Goal: Task Accomplishment & Management: Complete application form

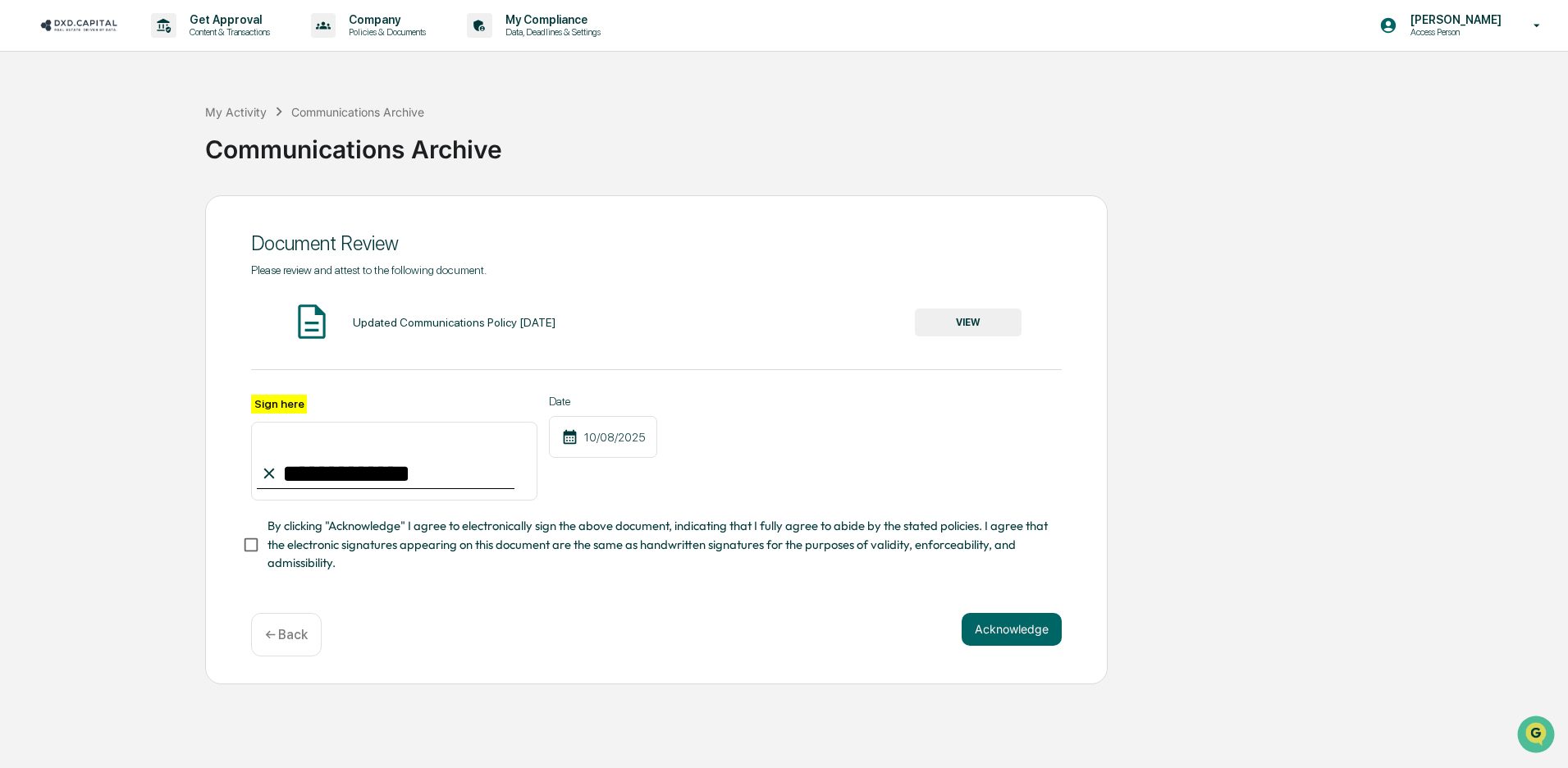
type input "**********"
click at [1059, 625] on button "Acknowledge" at bounding box center [1011, 629] width 100 height 32
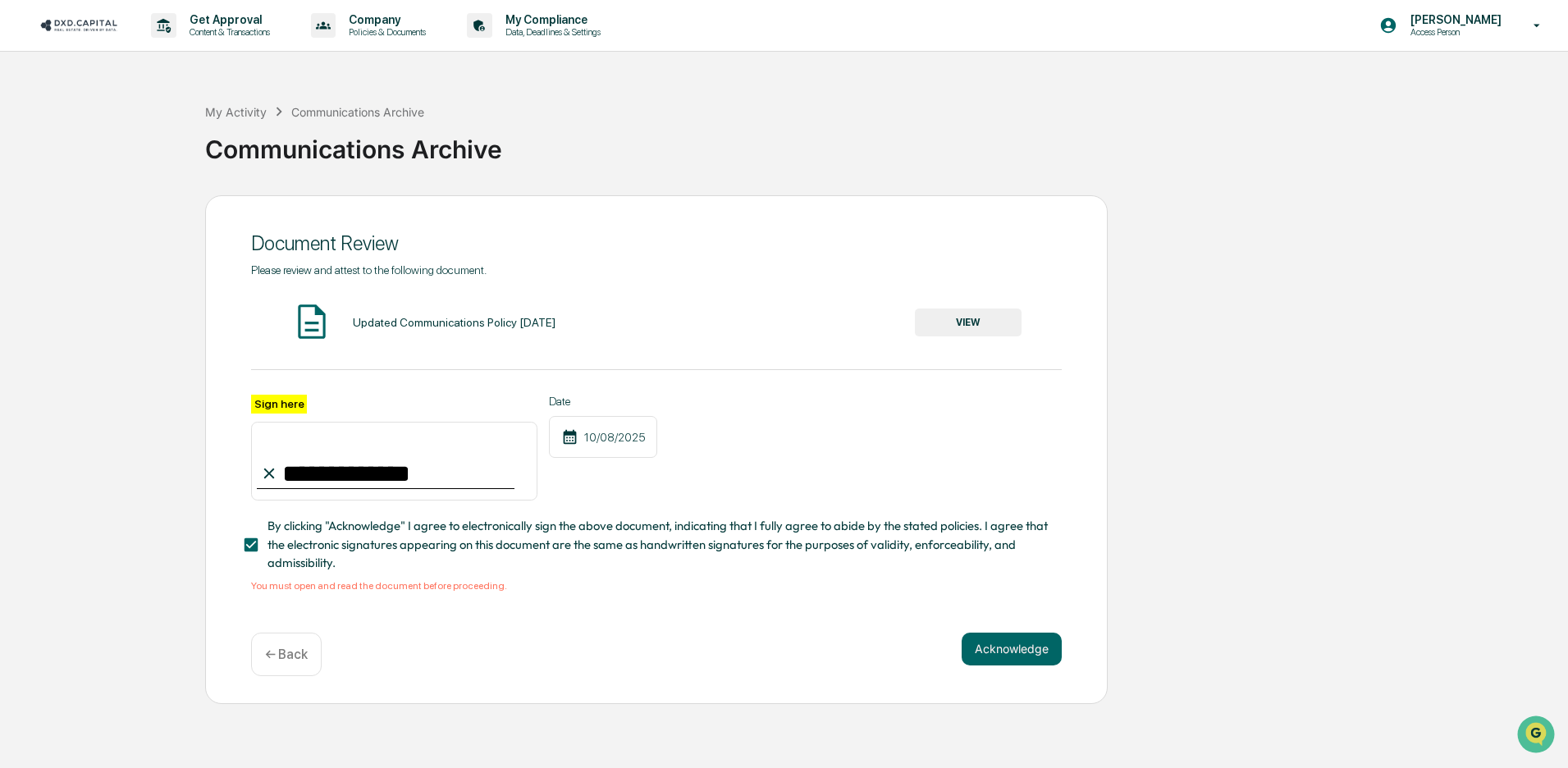
click at [1001, 318] on button "VIEW" at bounding box center [968, 322] width 107 height 28
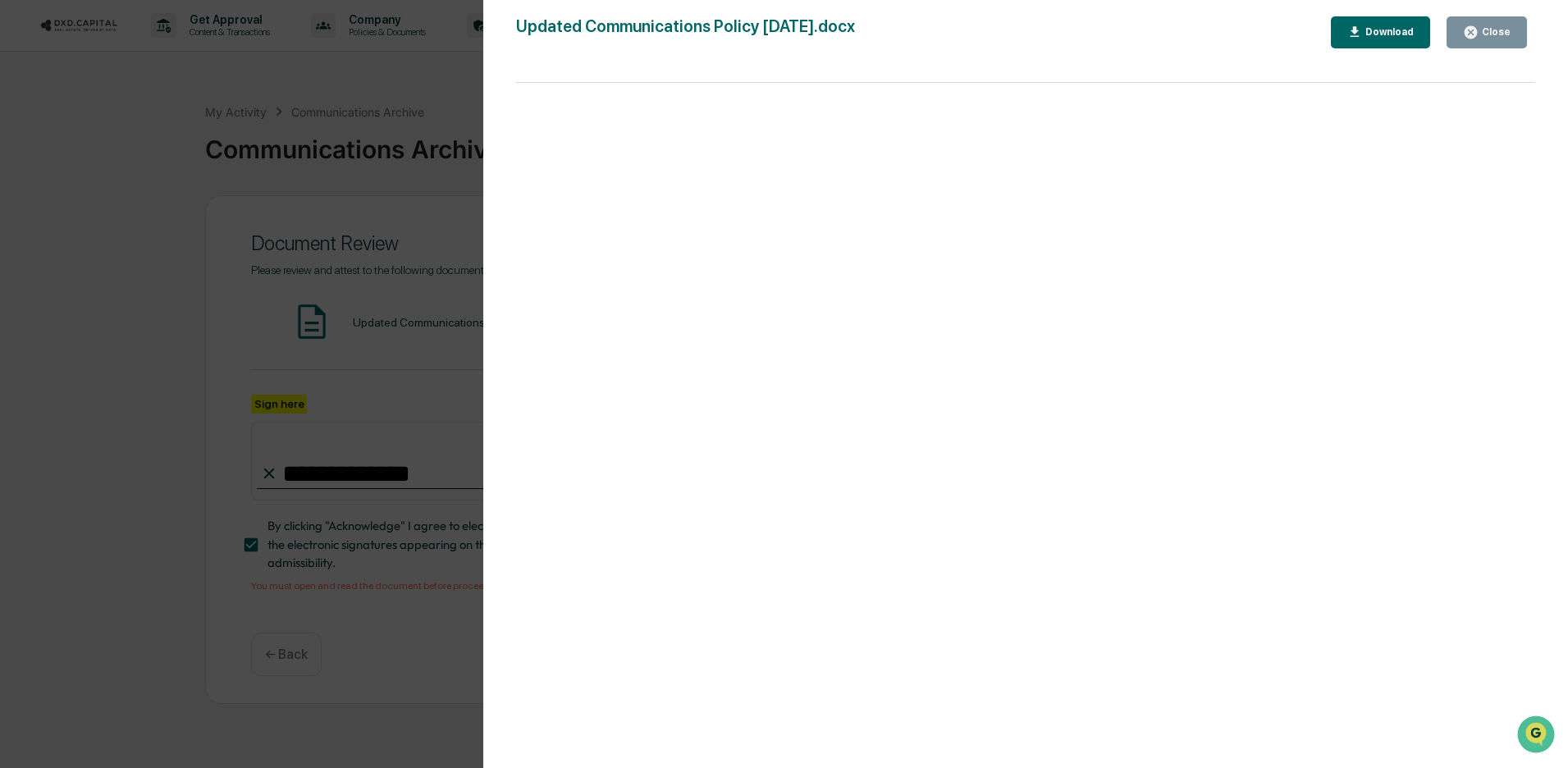
click at [1481, 42] on button "Close" at bounding box center [1486, 32] width 80 height 32
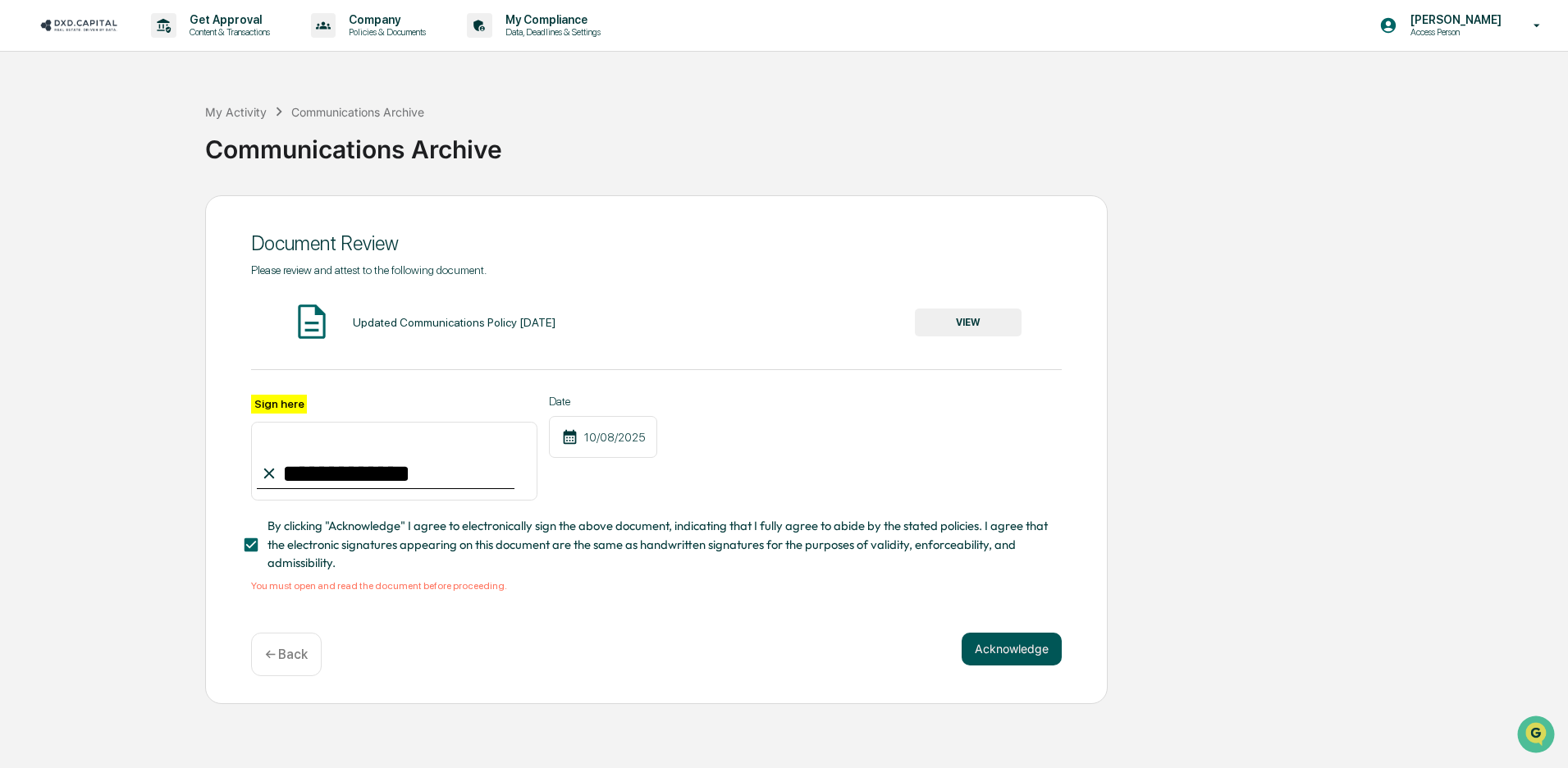
click at [1007, 643] on button "Acknowledge" at bounding box center [1011, 649] width 100 height 32
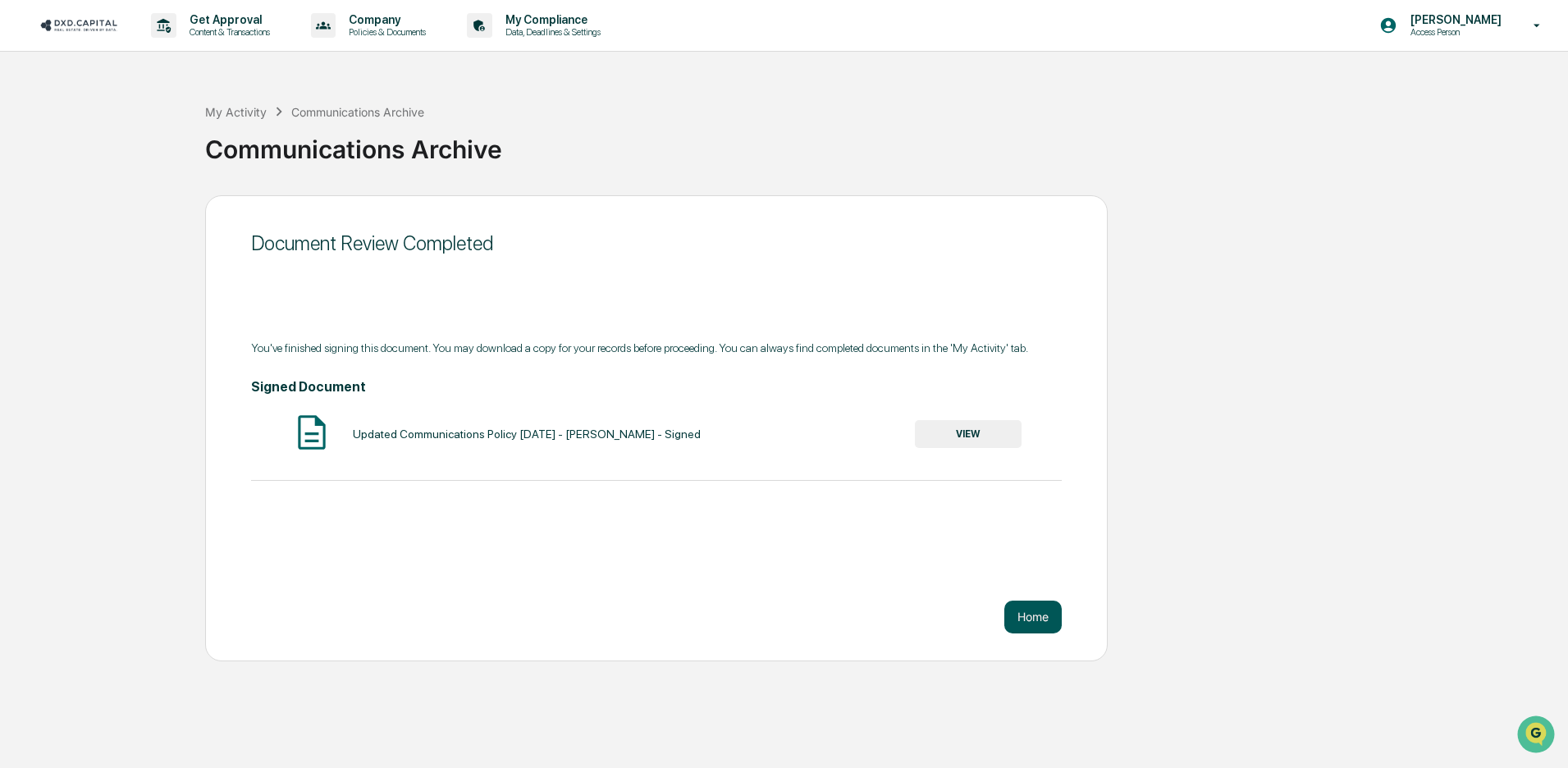
click at [1033, 612] on button "Home" at bounding box center [1032, 617] width 57 height 32
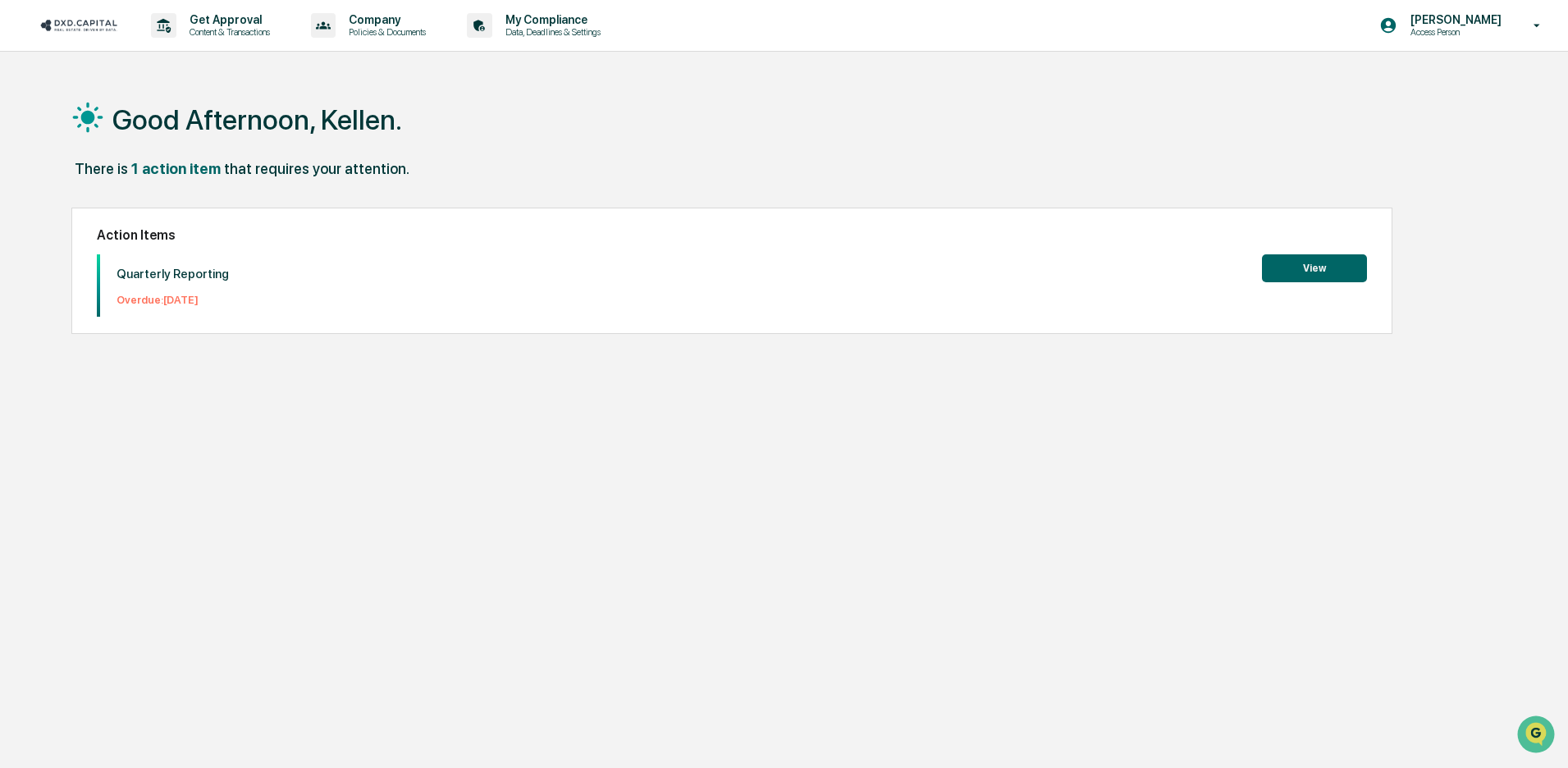
click at [1314, 262] on button "View" at bounding box center [1314, 268] width 105 height 28
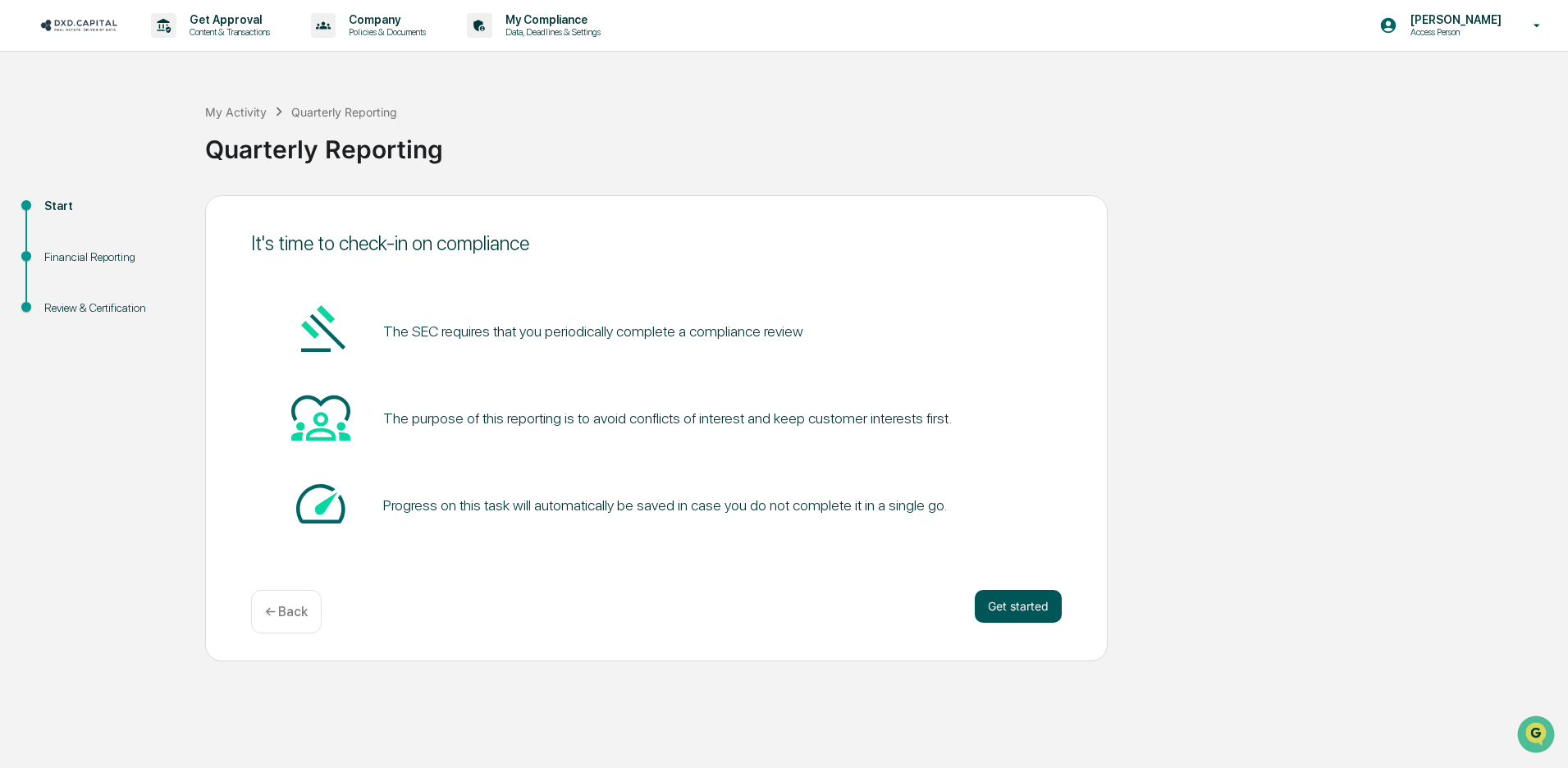
click at [1017, 604] on button "Get started" at bounding box center [1018, 606] width 87 height 32
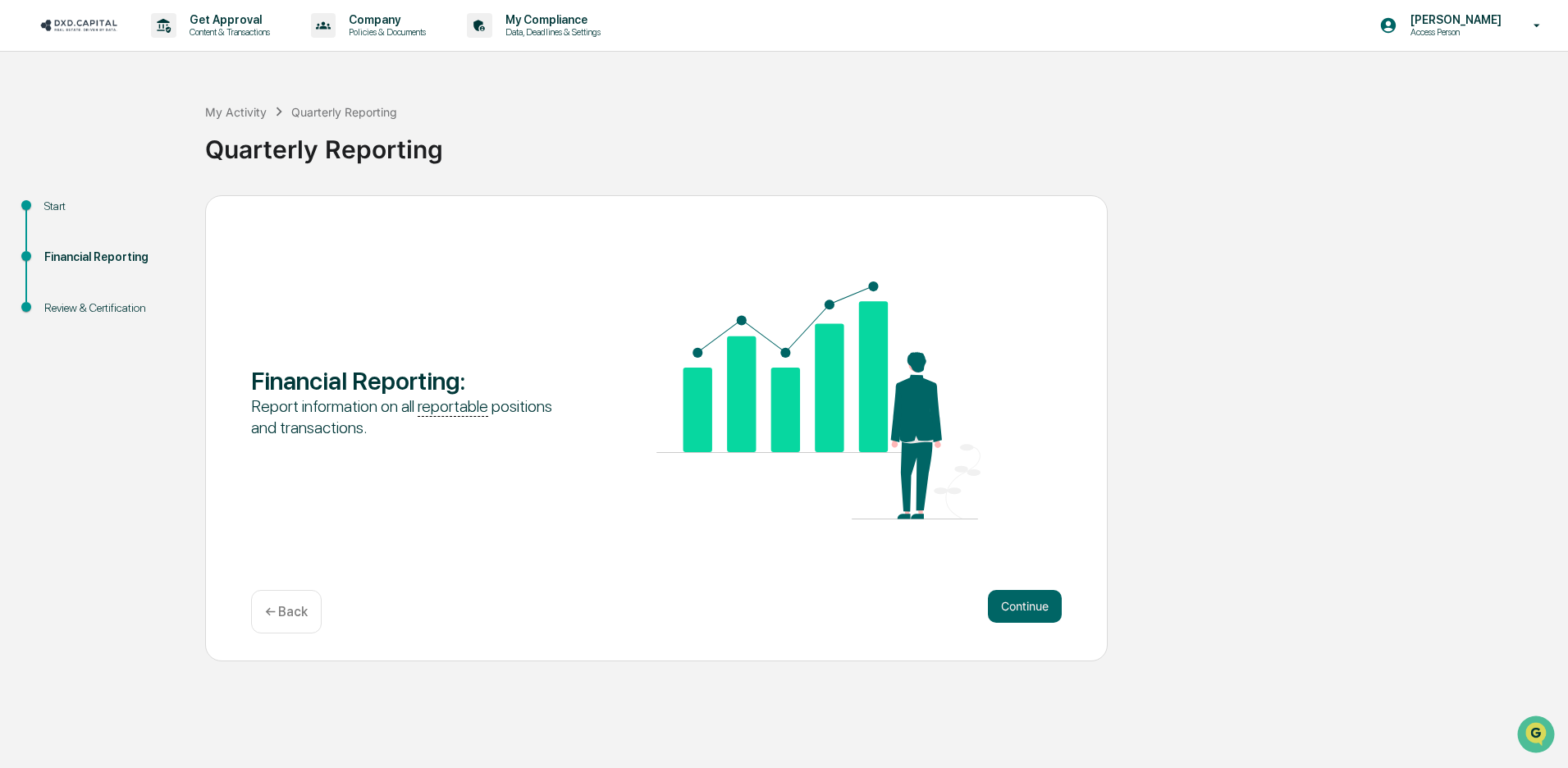
click at [1017, 604] on button "Continue" at bounding box center [1024, 606] width 73 height 32
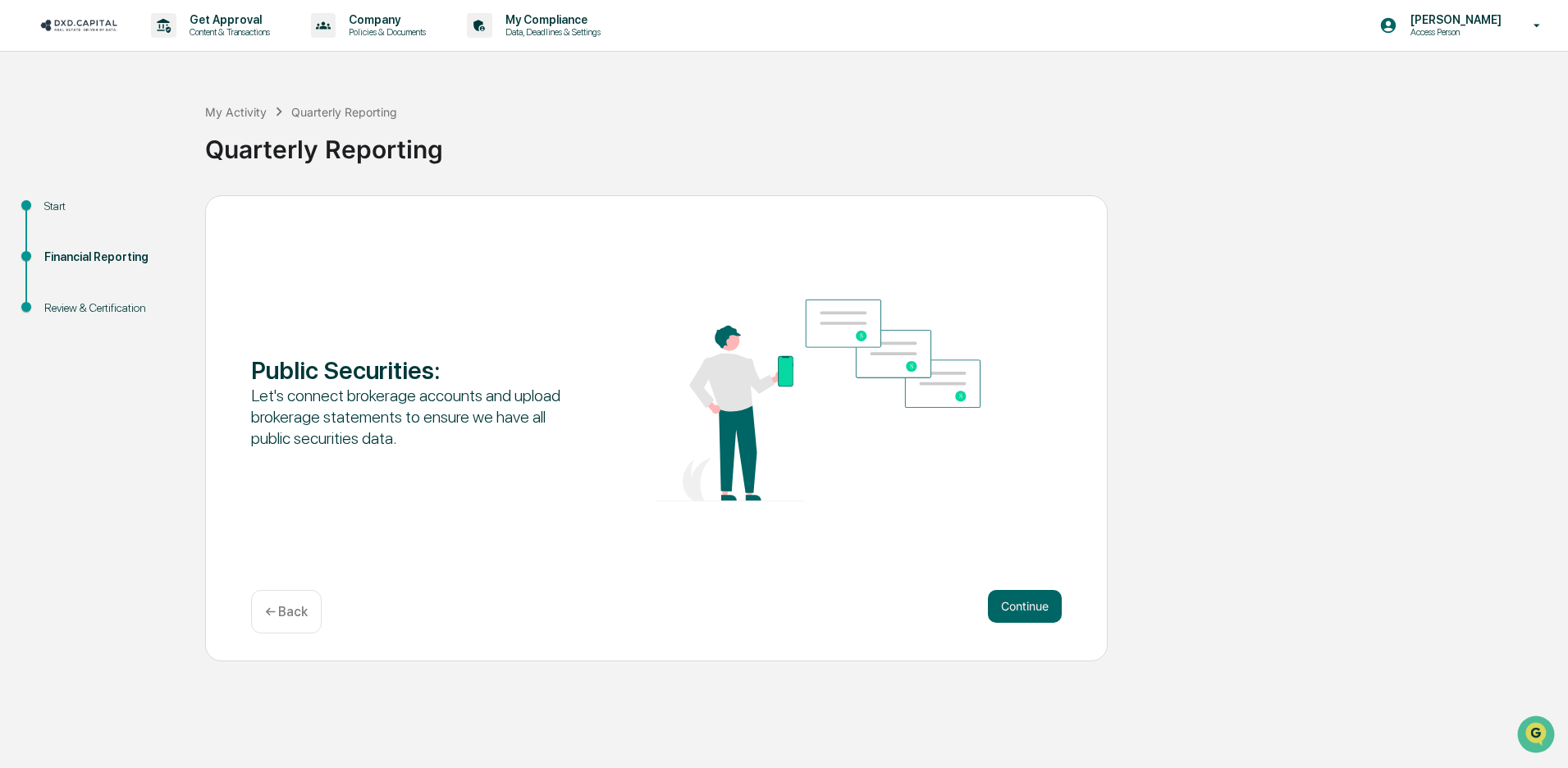
click at [1017, 604] on button "Continue" at bounding box center [1024, 606] width 73 height 32
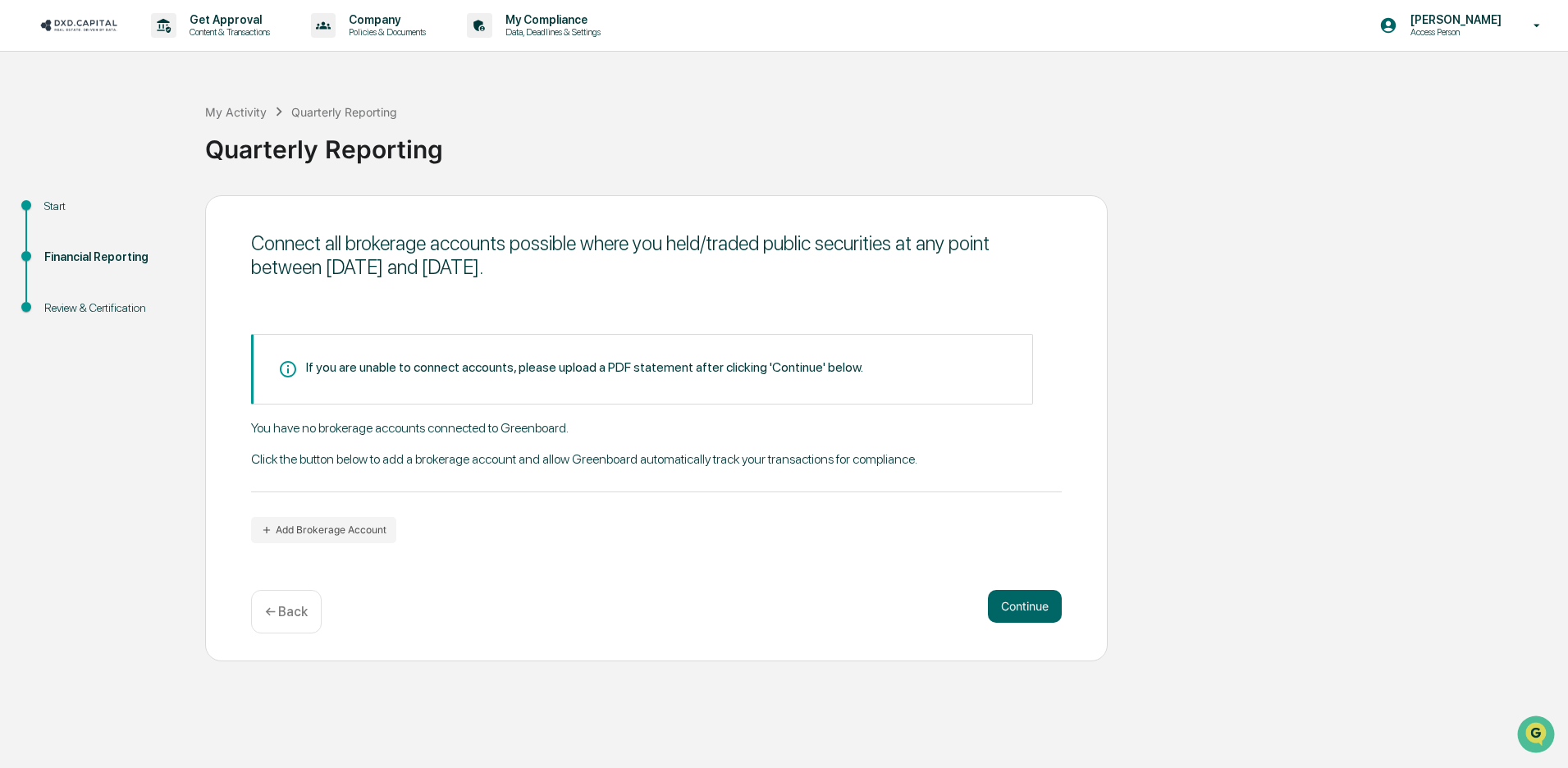
click at [1017, 604] on button "Continue" at bounding box center [1024, 606] width 73 height 32
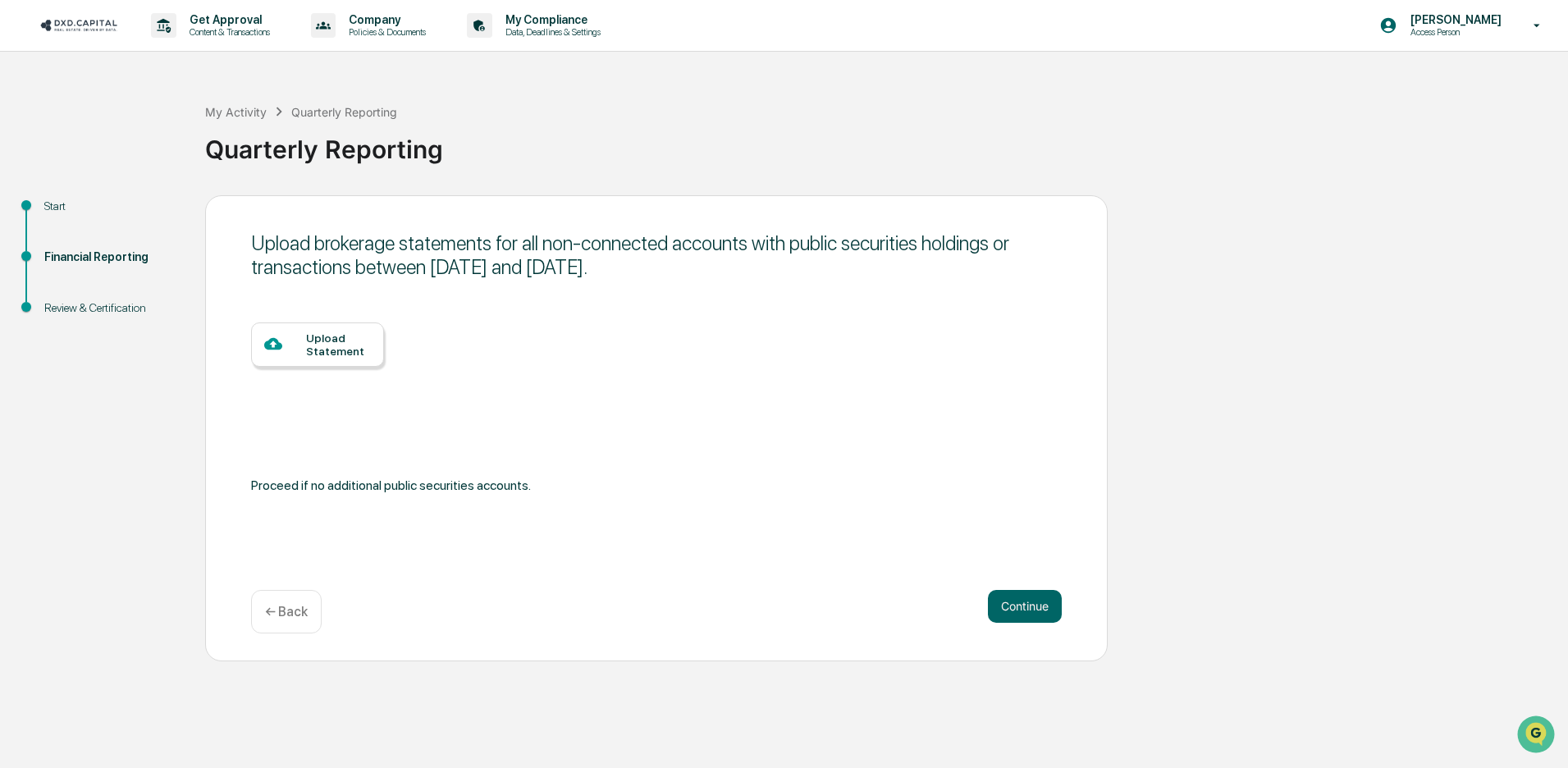
click at [1017, 604] on button "Continue" at bounding box center [1024, 606] width 73 height 32
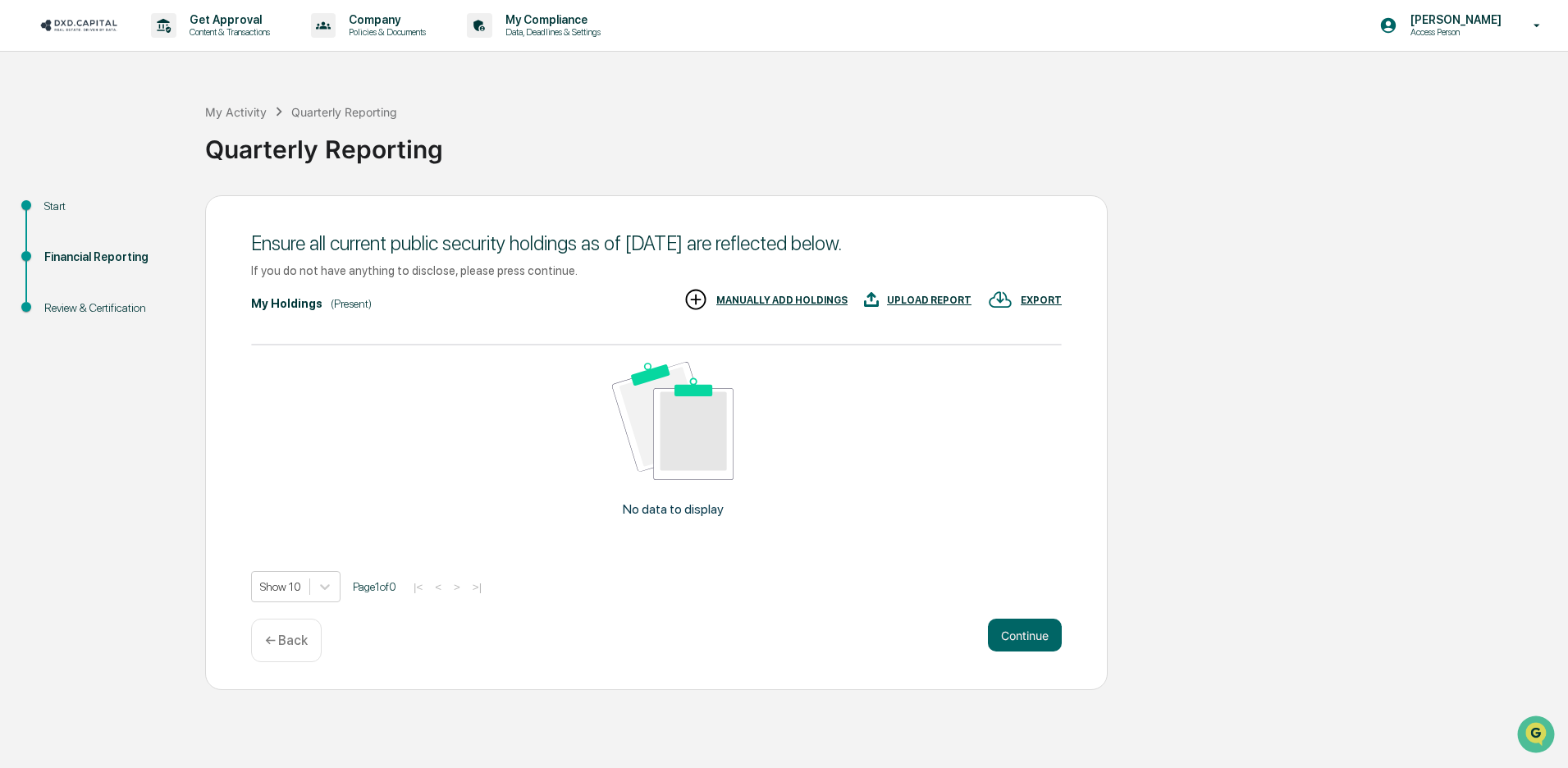
click at [1017, 602] on div "Show 10 Page 1 of 0 |< < > >|" at bounding box center [656, 586] width 811 height 32
click at [1020, 651] on button "Continue" at bounding box center [1024, 635] width 73 height 32
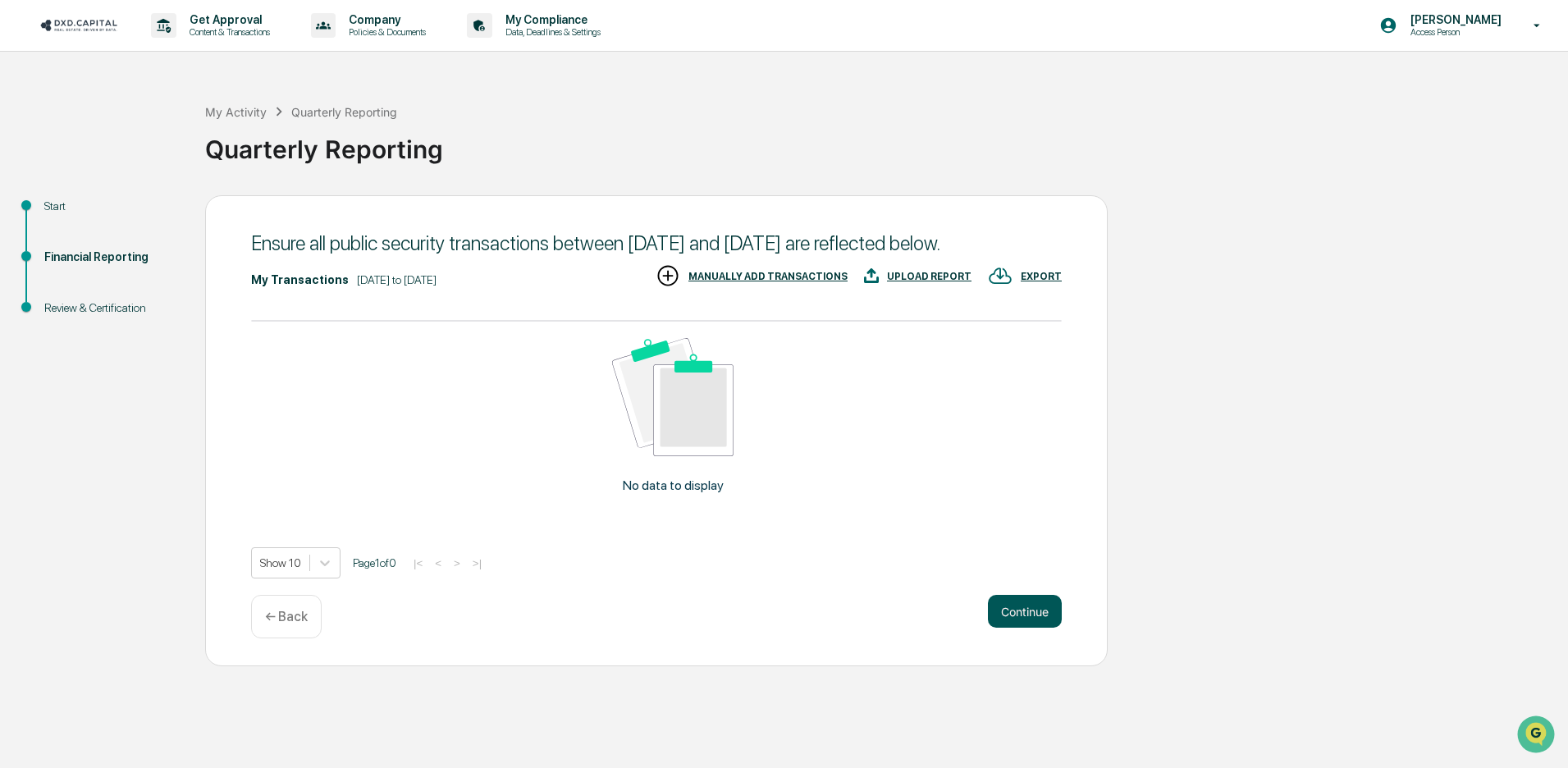
drag, startPoint x: 1036, startPoint y: 640, endPoint x: 1035, endPoint y: 661, distance: 21.0
click at [1036, 644] on div "Ensure all public security transactions between [DATE] and [DATE] are reflected…" at bounding box center [656, 431] width 902 height 471
click at [1035, 627] on button "Continue" at bounding box center [1024, 611] width 73 height 32
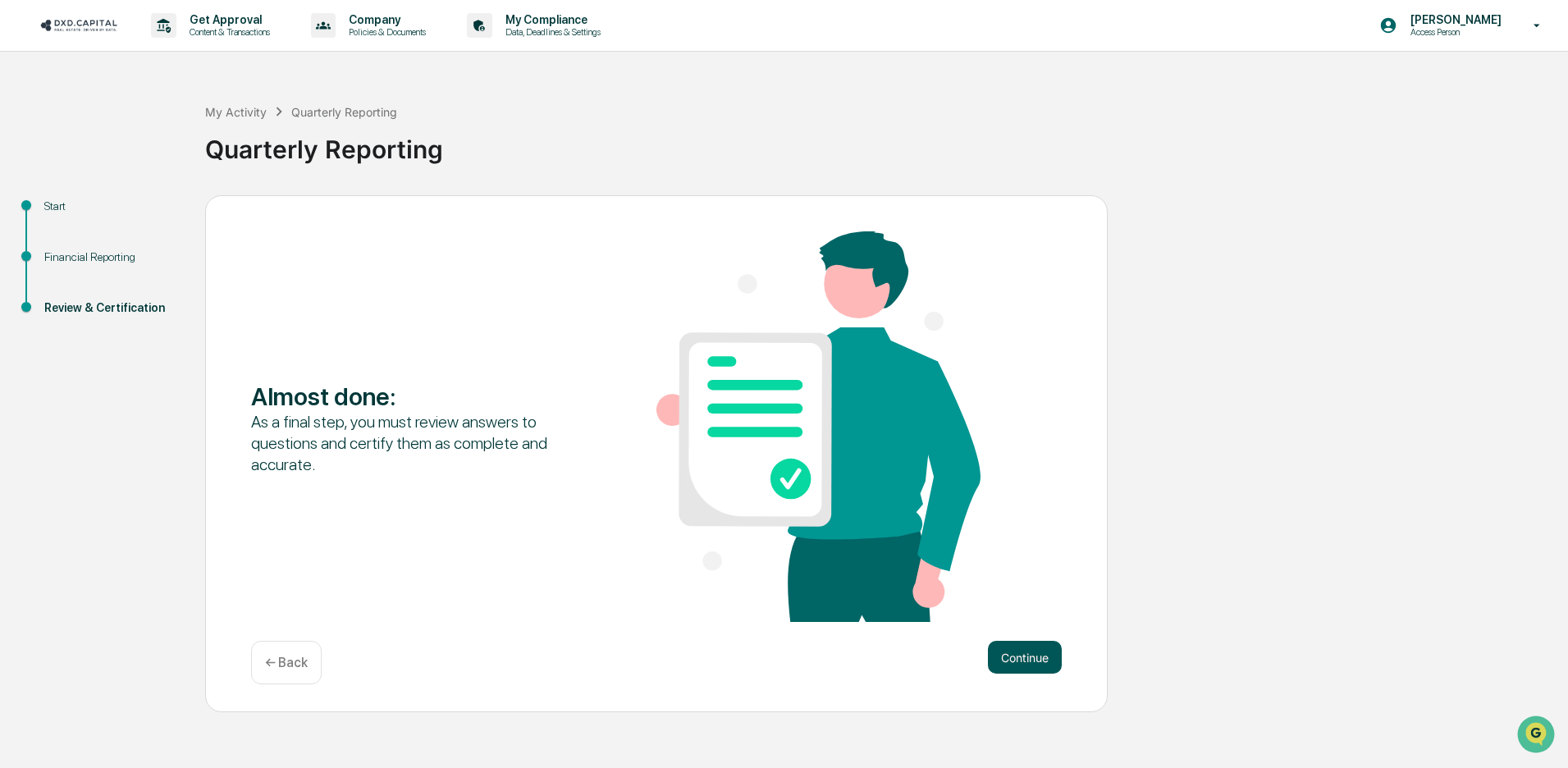
click at [1035, 662] on button "Continue" at bounding box center [1024, 657] width 73 height 32
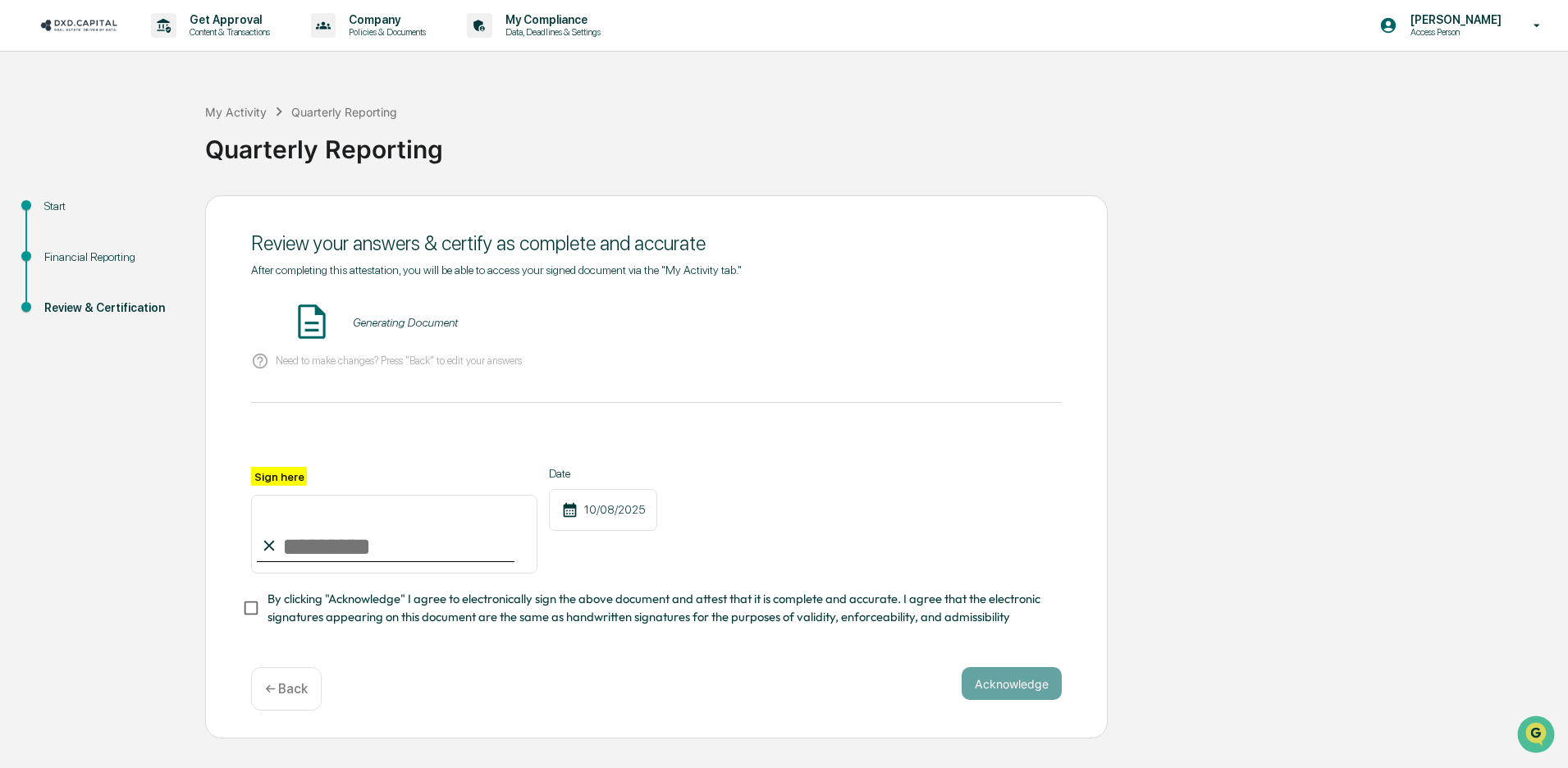
drag, startPoint x: 367, startPoint y: 508, endPoint x: 388, endPoint y: 521, distance: 24.7
click at [369, 508] on input "Sign here" at bounding box center [393, 534] width 286 height 79
type input "**********"
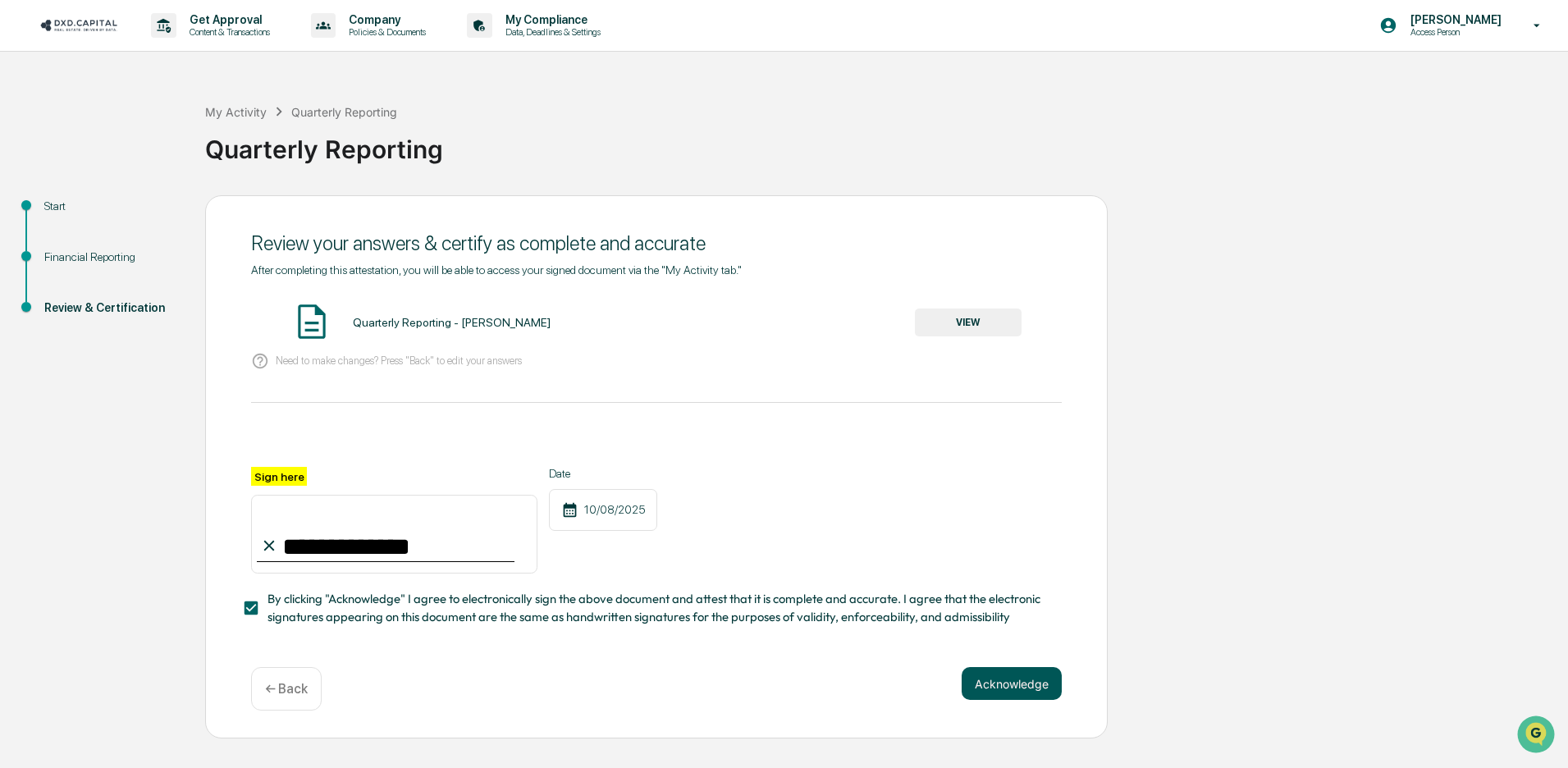
click at [1011, 689] on button "Acknowledge" at bounding box center [1011, 683] width 100 height 32
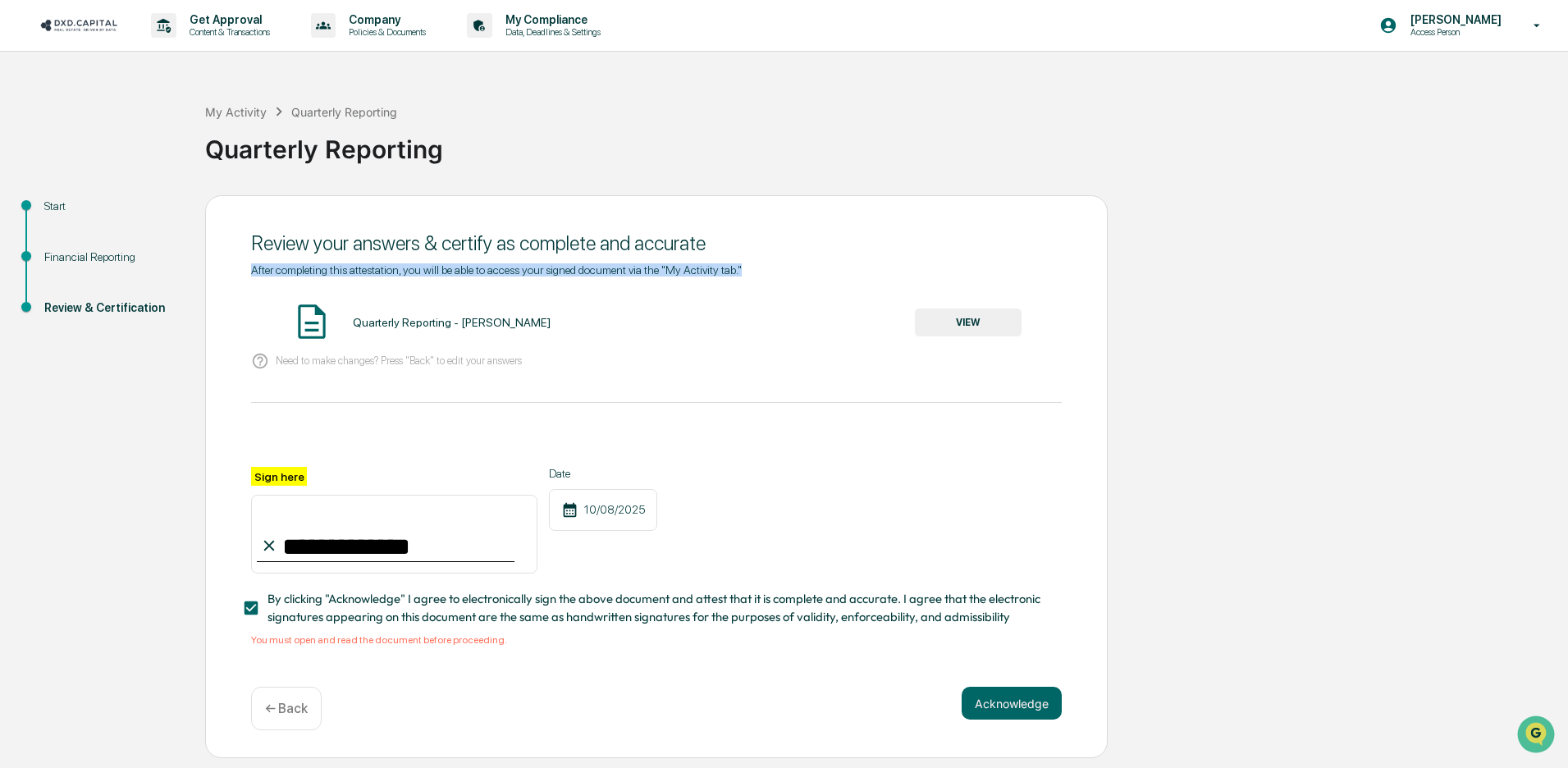
drag, startPoint x: 1044, startPoint y: 254, endPoint x: 1010, endPoint y: 296, distance: 54.0
click at [1024, 278] on div "**********" at bounding box center [656, 477] width 902 height 563
click at [988, 323] on button "VIEW" at bounding box center [968, 322] width 107 height 28
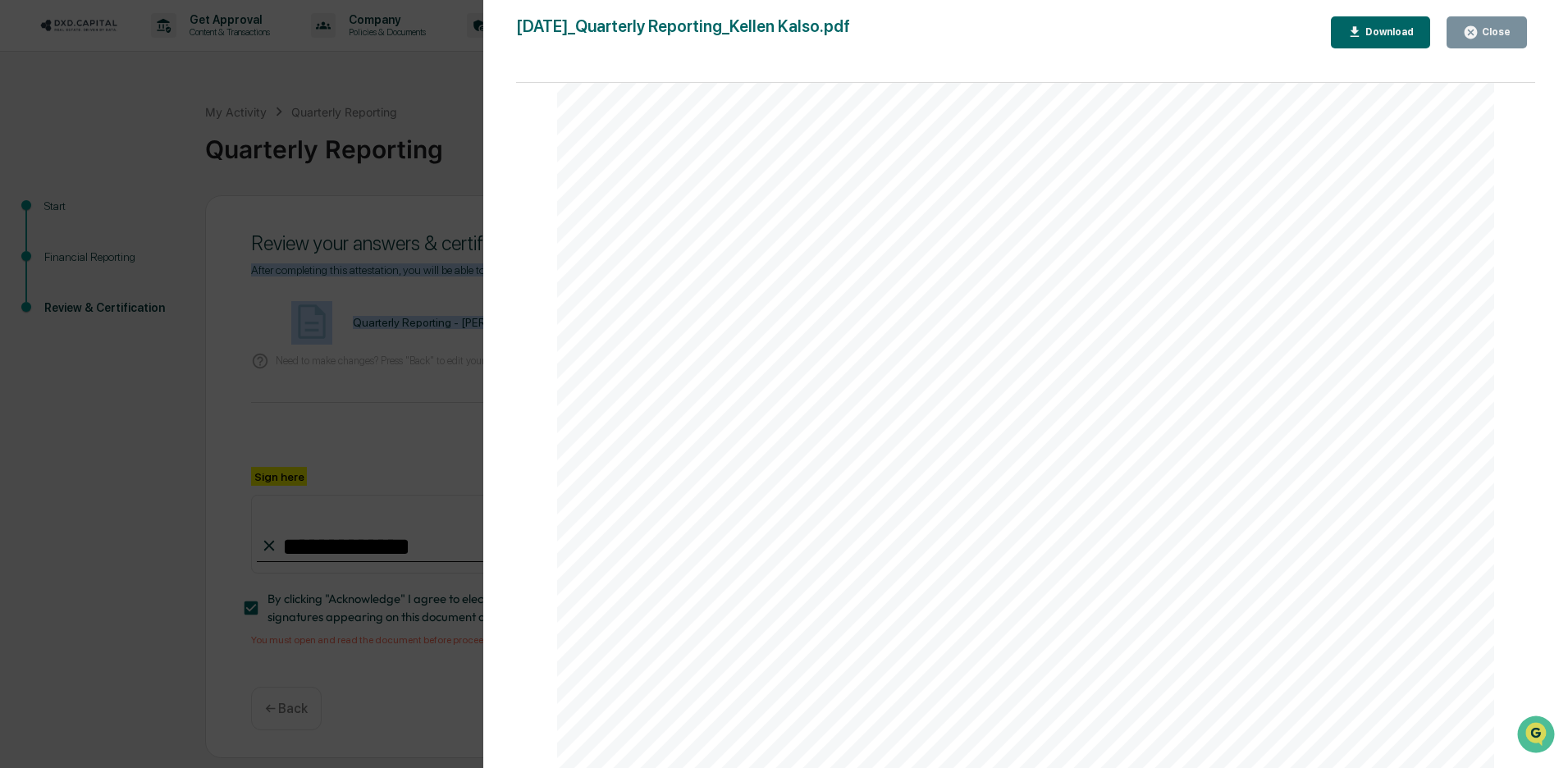
scroll to position [3435, 0]
click at [1511, 41] on button "Close" at bounding box center [1486, 32] width 80 height 32
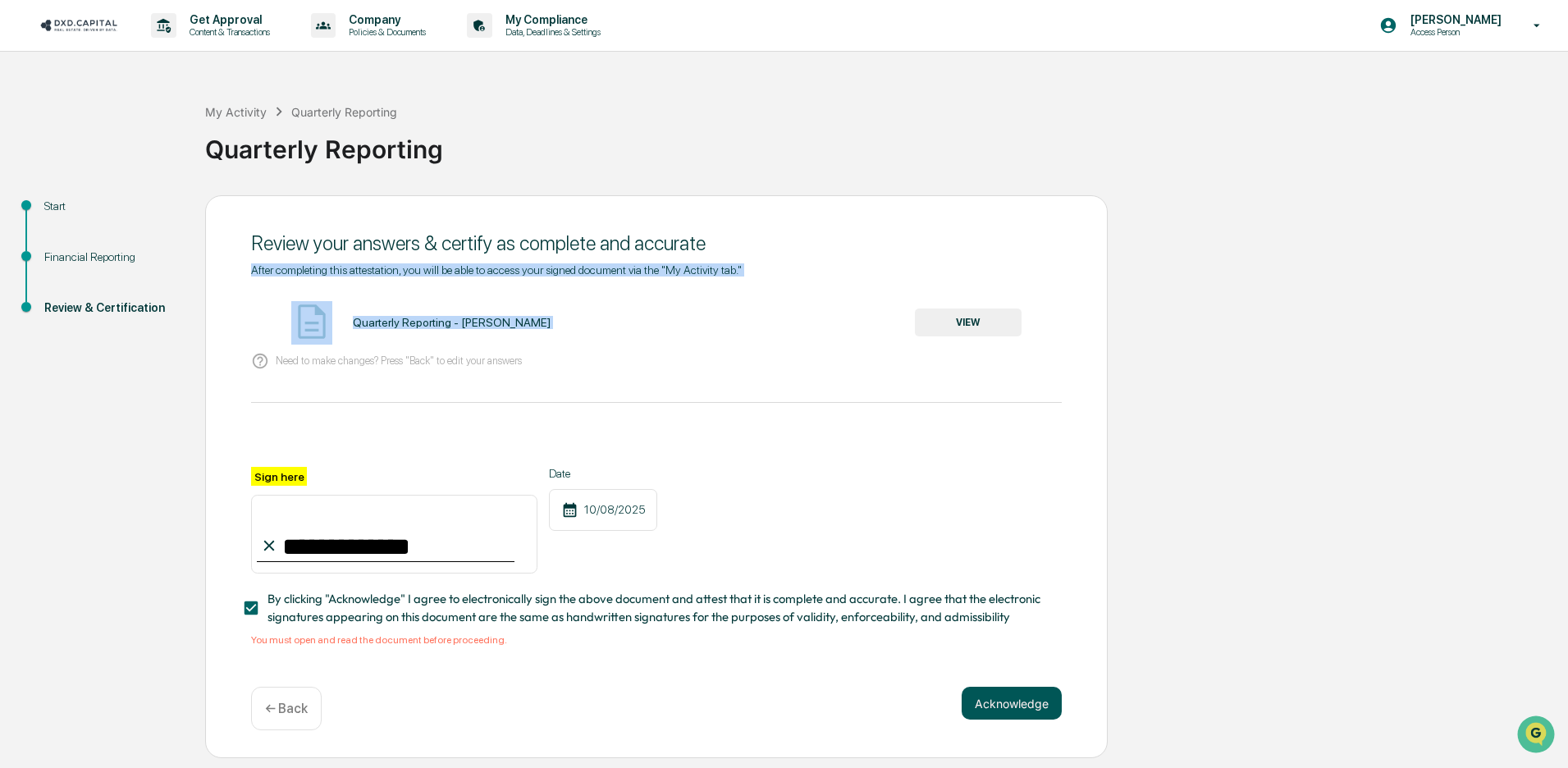
click at [1022, 708] on button "Acknowledge" at bounding box center [1011, 702] width 100 height 32
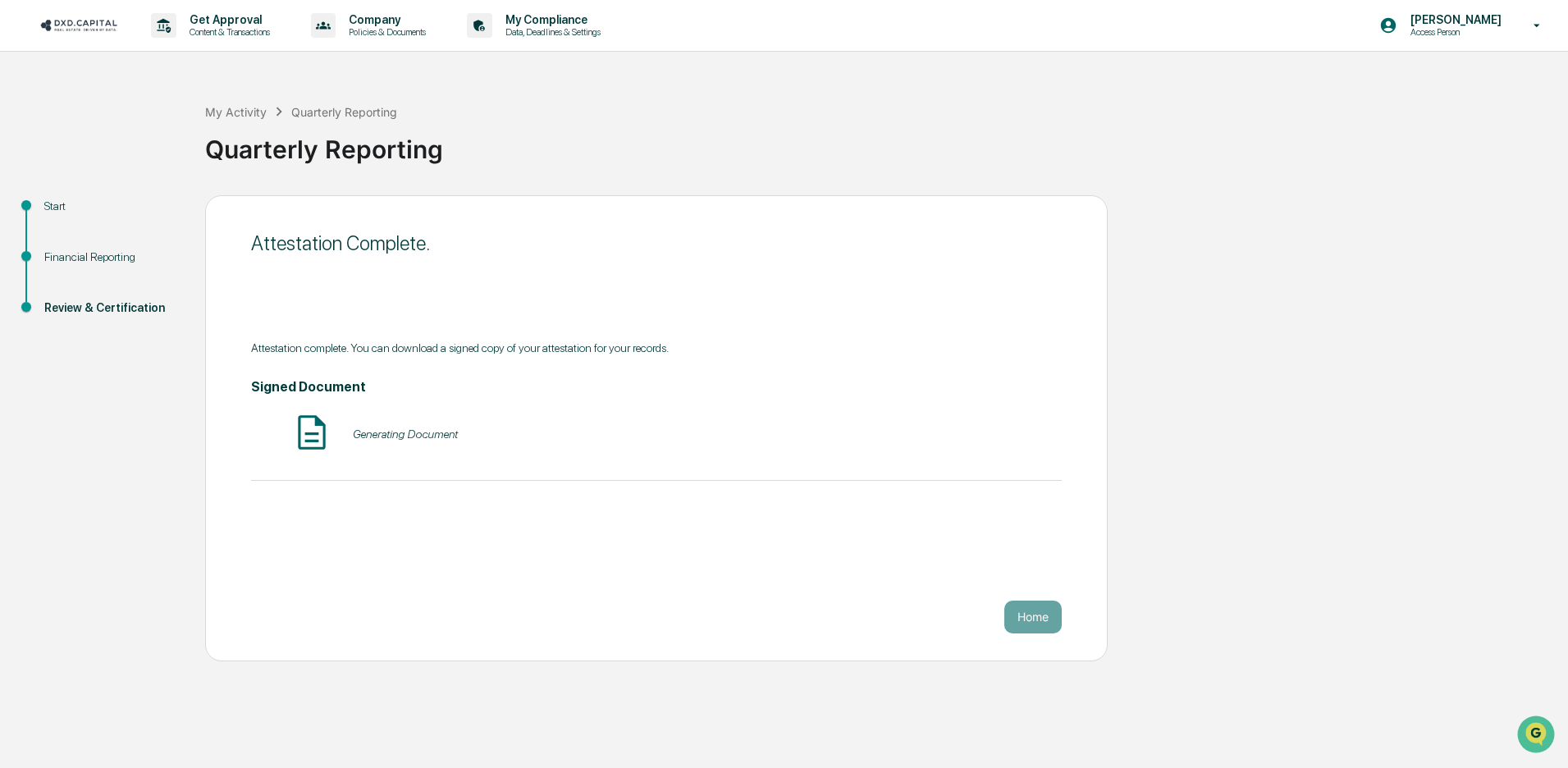
click at [1046, 639] on div "Attestation Complete. Attestation complete. You can download a signed copy of y…" at bounding box center [656, 428] width 902 height 466
click at [1038, 621] on button "Home" at bounding box center [1032, 617] width 57 height 32
